Goal: Transaction & Acquisition: Book appointment/travel/reservation

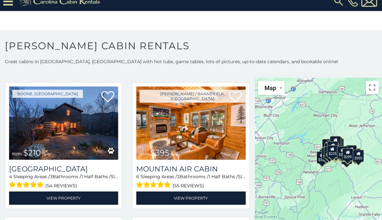
scroll to position [1638, 0]
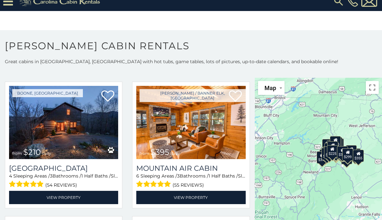
click at [59, 127] on img at bounding box center [63, 122] width 109 height 73
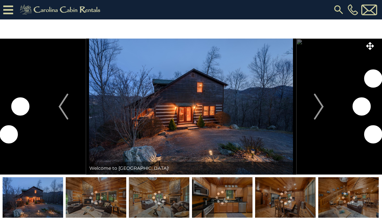
click at [321, 111] on img "Next" at bounding box center [319, 107] width 10 height 26
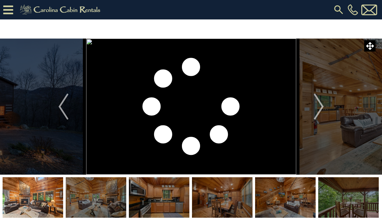
click at [320, 112] on img "Next" at bounding box center [319, 107] width 10 height 26
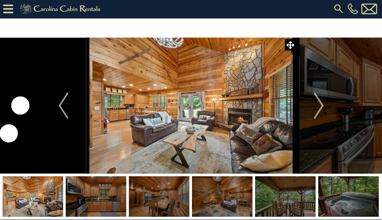
scroll to position [1, 0]
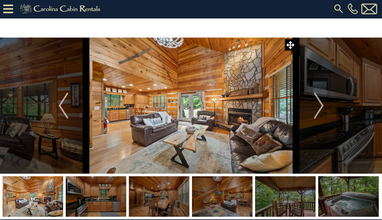
click at [321, 108] on img "Next" at bounding box center [319, 106] width 10 height 26
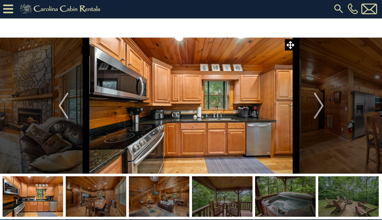
click at [317, 110] on img "Next" at bounding box center [319, 106] width 10 height 26
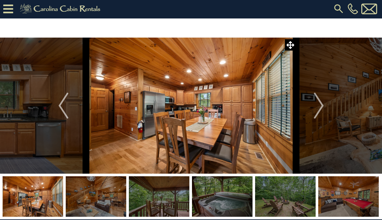
click at [319, 109] on img "Next" at bounding box center [319, 106] width 10 height 26
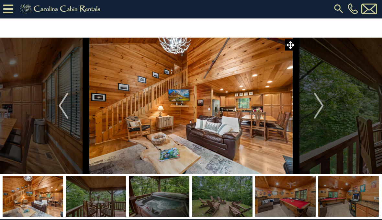
click at [320, 108] on img "Next" at bounding box center [319, 106] width 10 height 26
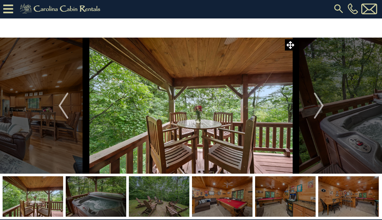
click at [324, 110] on img "Next" at bounding box center [319, 106] width 10 height 26
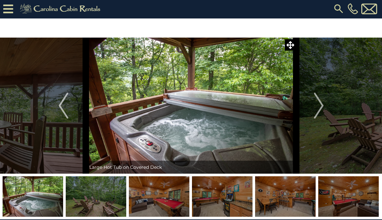
click at [324, 110] on img "Next" at bounding box center [319, 106] width 10 height 26
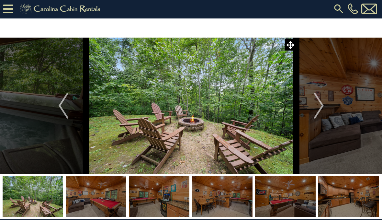
click at [312, 111] on button "Next" at bounding box center [318, 106] width 45 height 136
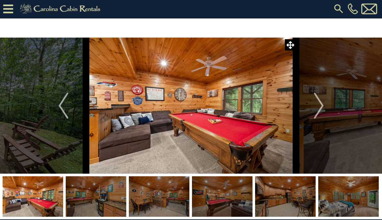
click at [320, 109] on img "Next" at bounding box center [319, 106] width 10 height 26
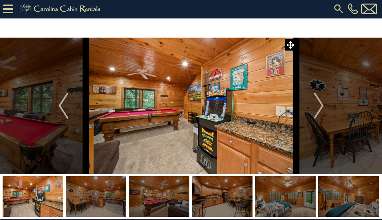
click at [320, 109] on img "Next" at bounding box center [319, 106] width 10 height 26
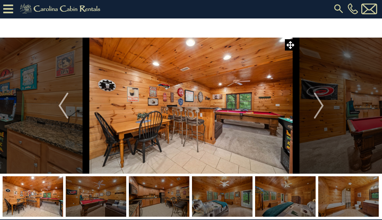
click at [316, 112] on img "Next" at bounding box center [319, 106] width 10 height 26
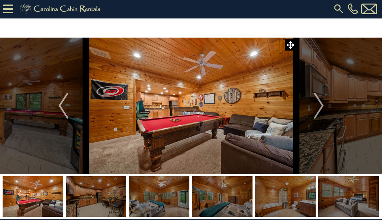
click at [322, 111] on img "Next" at bounding box center [319, 106] width 10 height 26
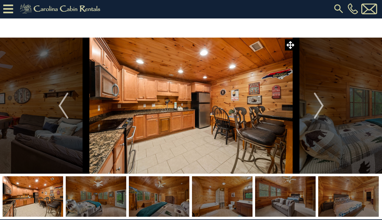
click at [323, 110] on img "Next" at bounding box center [319, 106] width 10 height 26
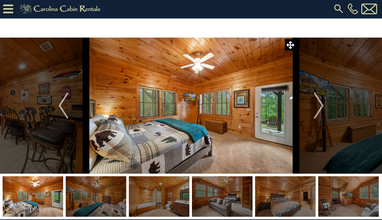
click at [322, 112] on img "Next" at bounding box center [319, 106] width 10 height 26
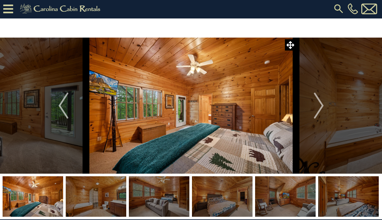
click at [321, 113] on img "Next" at bounding box center [319, 106] width 10 height 26
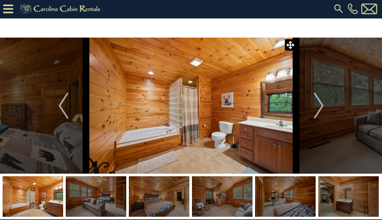
click at [322, 107] on img "Next" at bounding box center [319, 106] width 10 height 26
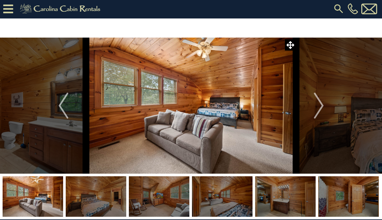
click at [321, 104] on img "Next" at bounding box center [319, 106] width 10 height 26
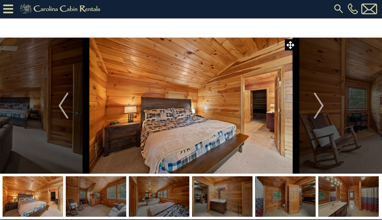
click at [320, 107] on img "Next" at bounding box center [319, 106] width 10 height 26
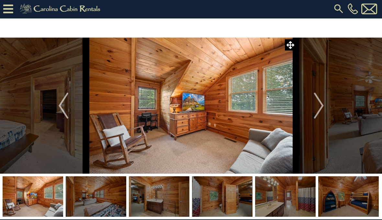
click at [321, 103] on img "Next" at bounding box center [319, 106] width 10 height 26
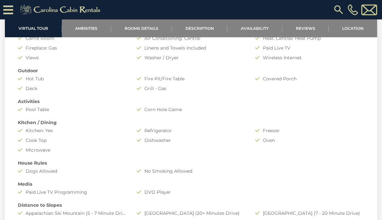
scroll to position [460, 0]
click at [318, 173] on div "Amenities Game Room Air Conditioning: Central Heat: Central/ Heat Pump Fireplac…" at bounding box center [191, 121] width 356 height 196
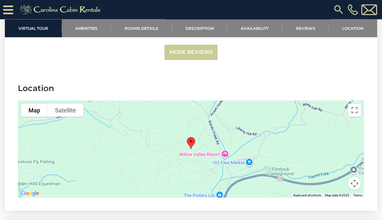
scroll to position [1288, 0]
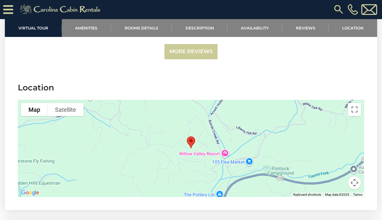
click at [301, 148] on div at bounding box center [191, 148] width 346 height 97
click at [288, 155] on div at bounding box center [191, 148] width 346 height 97
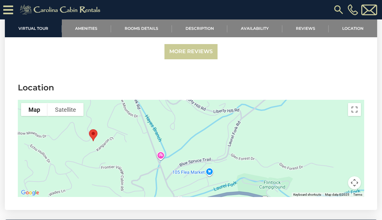
click at [313, 154] on div at bounding box center [191, 148] width 346 height 97
click at [312, 154] on div at bounding box center [191, 148] width 346 height 97
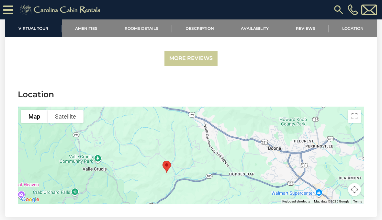
scroll to position [1281, 0]
